Goal: Check status: Check status

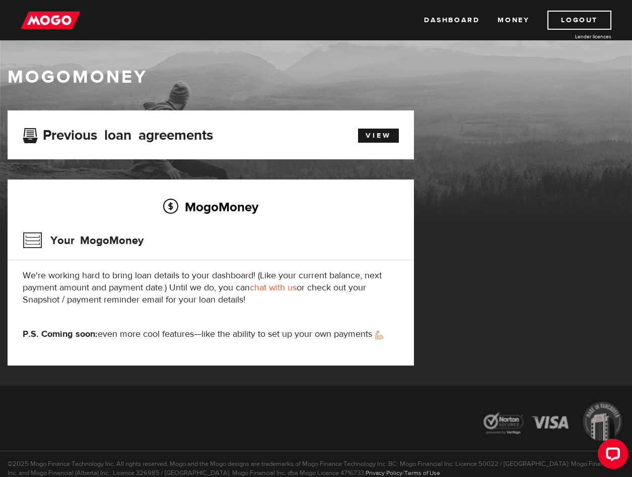
click at [355, 281] on p "We're working hard to bring loan details to your dashboard! (Like your current …" at bounding box center [211, 288] width 376 height 36
drag, startPoint x: 355, startPoint y: 281, endPoint x: 351, endPoint y: 289, distance: 9.0
click at [352, 289] on p "We're working hard to bring loan details to your dashboard! (Like your current …" at bounding box center [211, 288] width 376 height 36
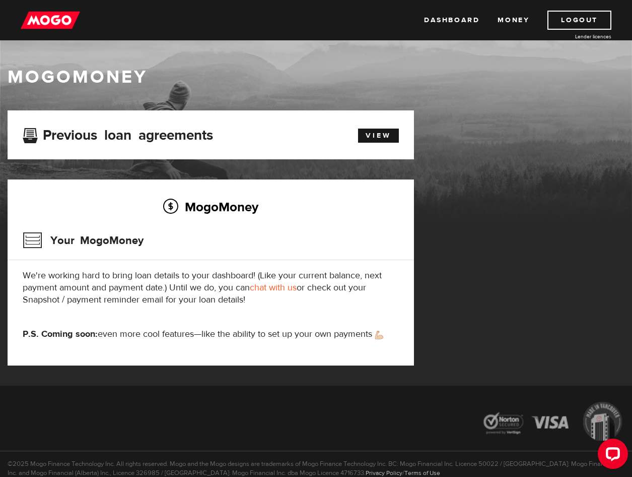
click at [325, 246] on div "Your MogoMoney" at bounding box center [211, 243] width 376 height 33
click at [460, 16] on link "Dashboard" at bounding box center [451, 20] width 55 height 19
click at [518, 17] on link "Money" at bounding box center [514, 20] width 32 height 19
click at [386, 125] on div "View" at bounding box center [373, 133] width 65 height 17
click at [380, 137] on link "View" at bounding box center [378, 136] width 41 height 14
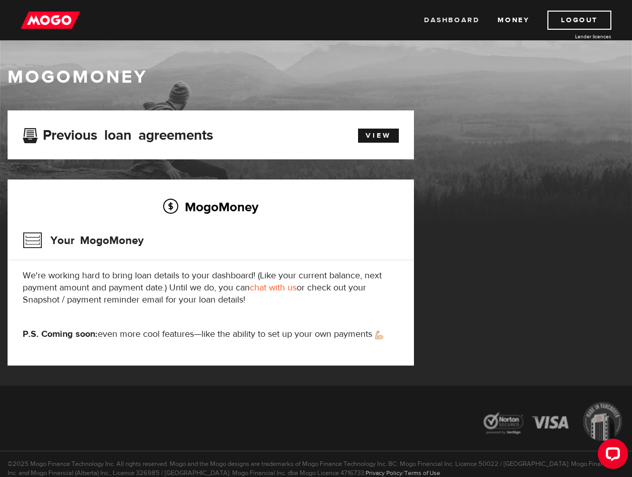
click at [459, 19] on link "Dashboard" at bounding box center [451, 20] width 55 height 19
click at [52, 27] on img at bounding box center [50, 20] width 59 height 19
